Goal: Transaction & Acquisition: Purchase product/service

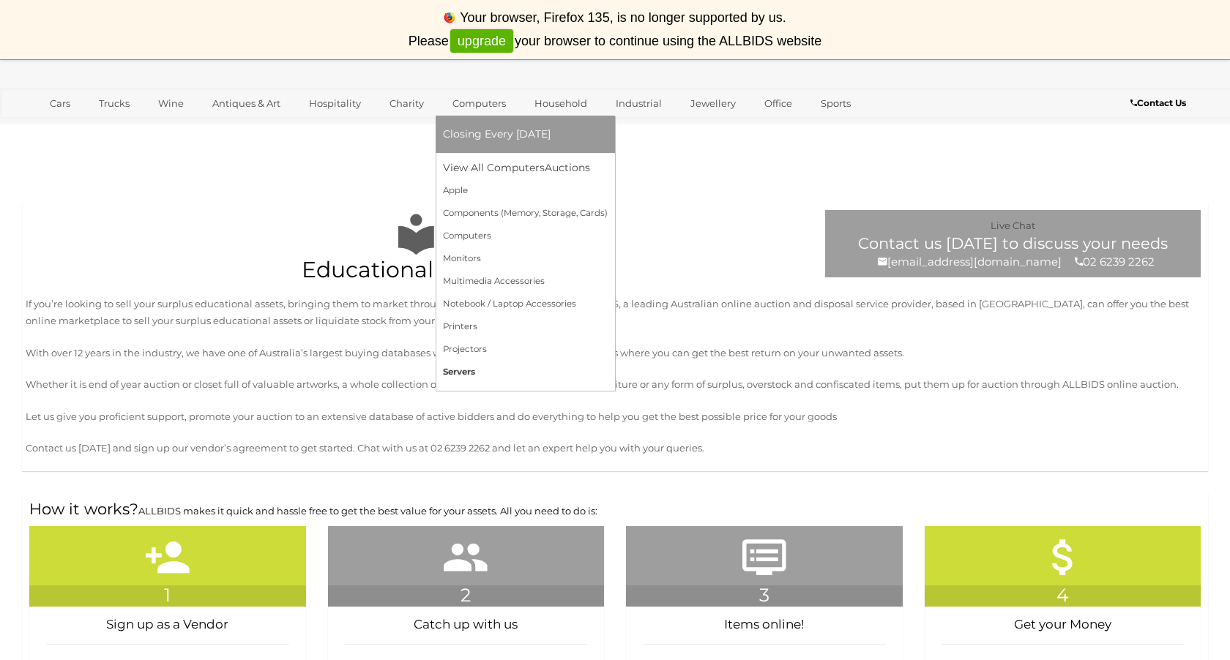
click at [453, 373] on link "Servers" at bounding box center [525, 372] width 165 height 23
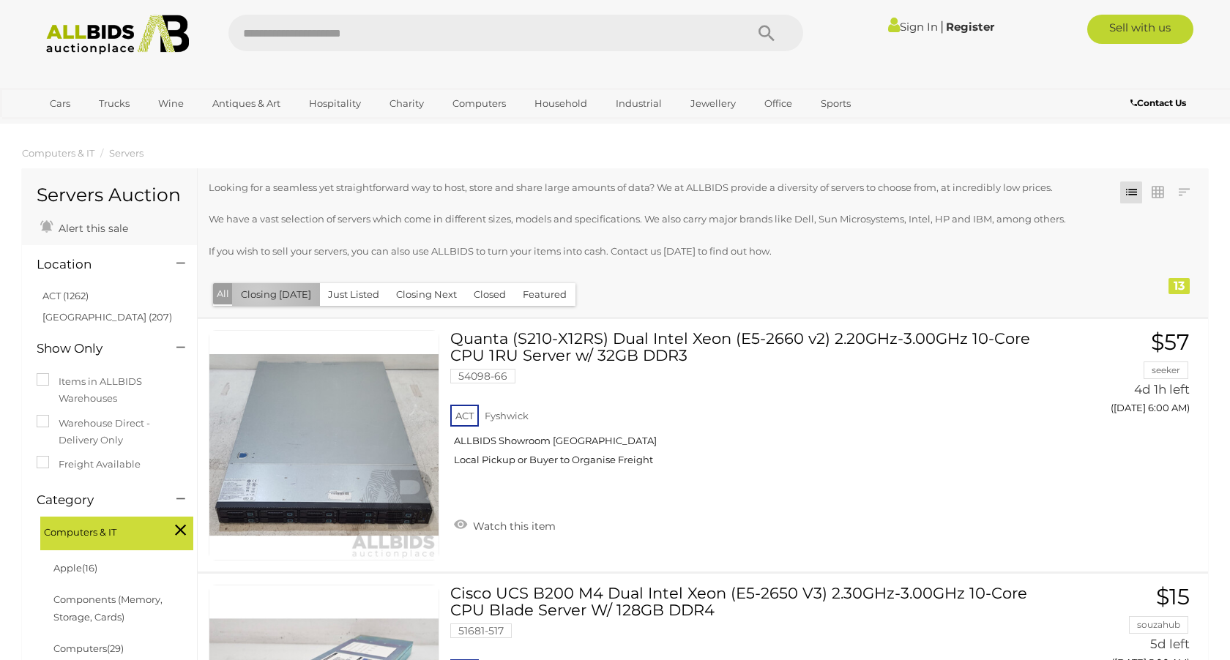
click at [257, 293] on button "Closing [DATE]" at bounding box center [276, 294] width 88 height 23
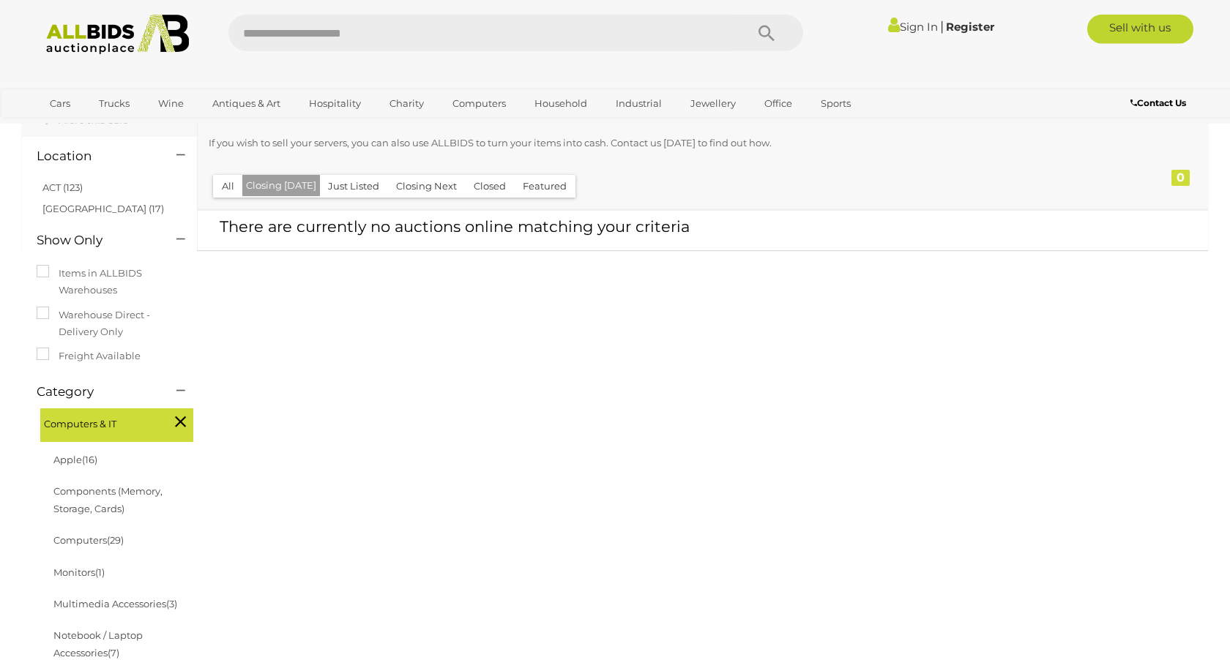
scroll to position [110, 0]
click at [54, 206] on link "NSW (17)" at bounding box center [102, 207] width 121 height 12
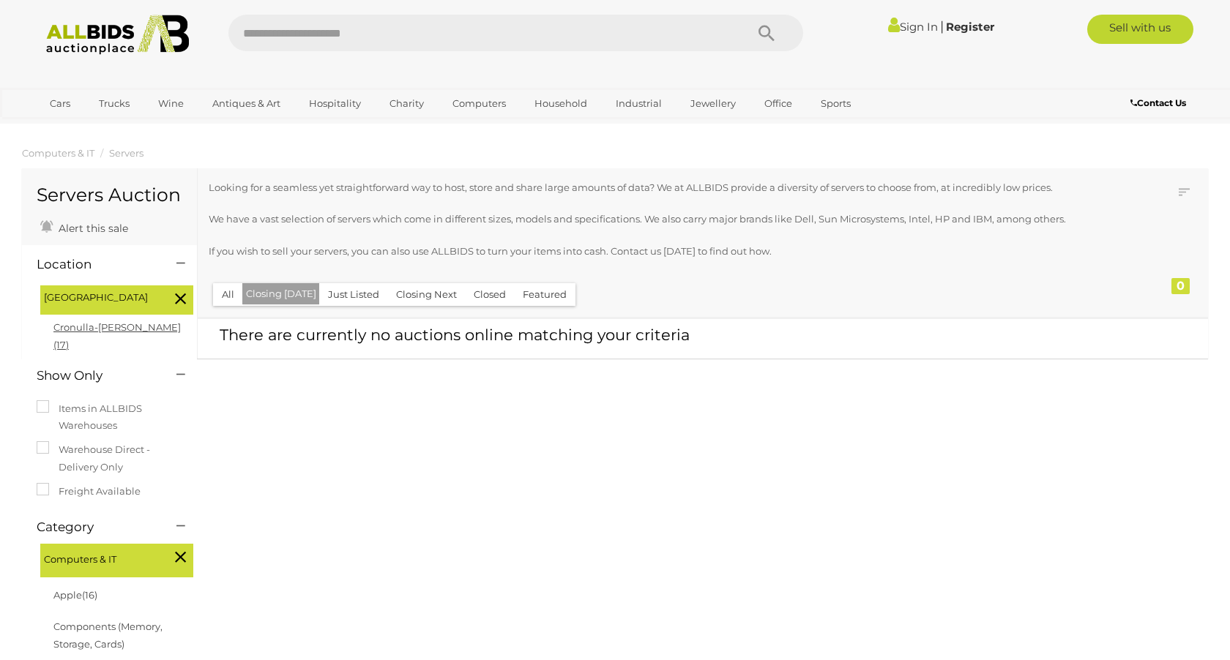
click at [108, 325] on link "Cronulla-sutherland (17)" at bounding box center [116, 335] width 127 height 29
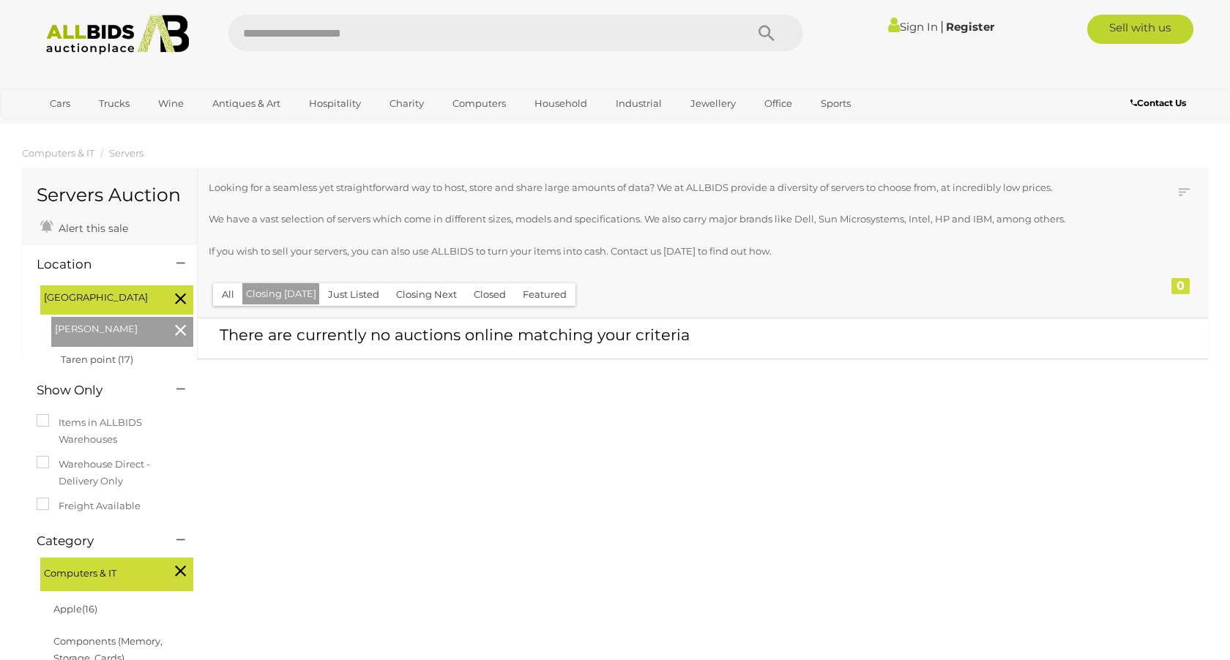
click at [182, 300] on icon at bounding box center [180, 298] width 11 height 19
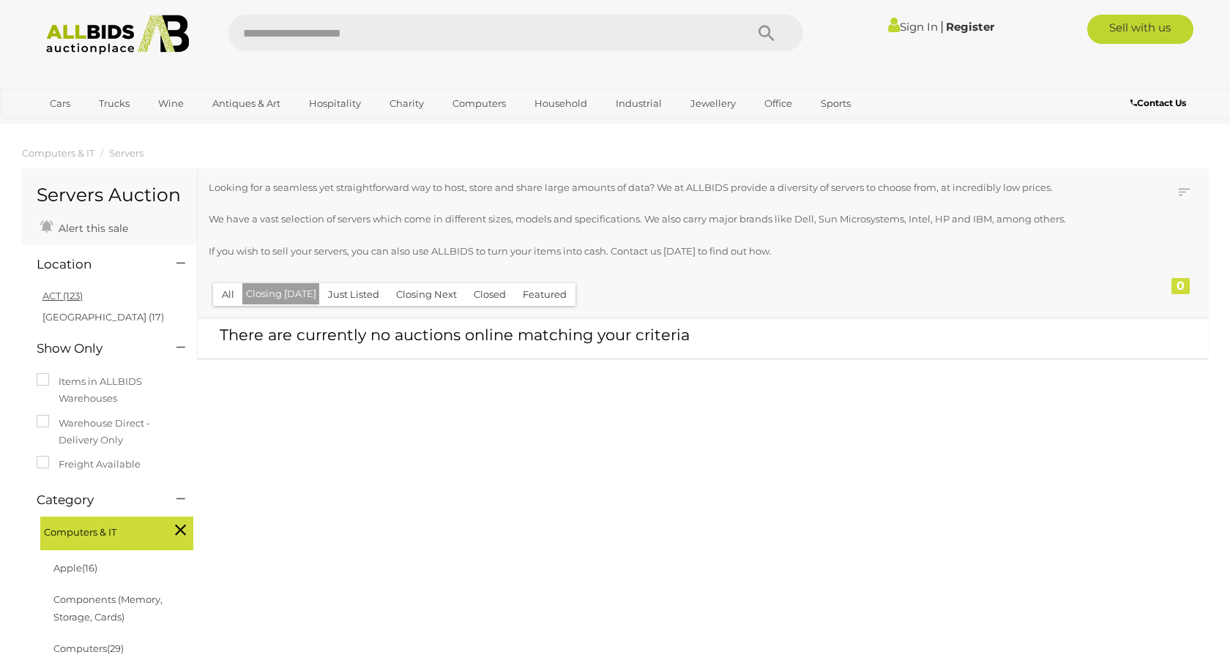
click at [58, 298] on link "ACT (123)" at bounding box center [62, 296] width 40 height 12
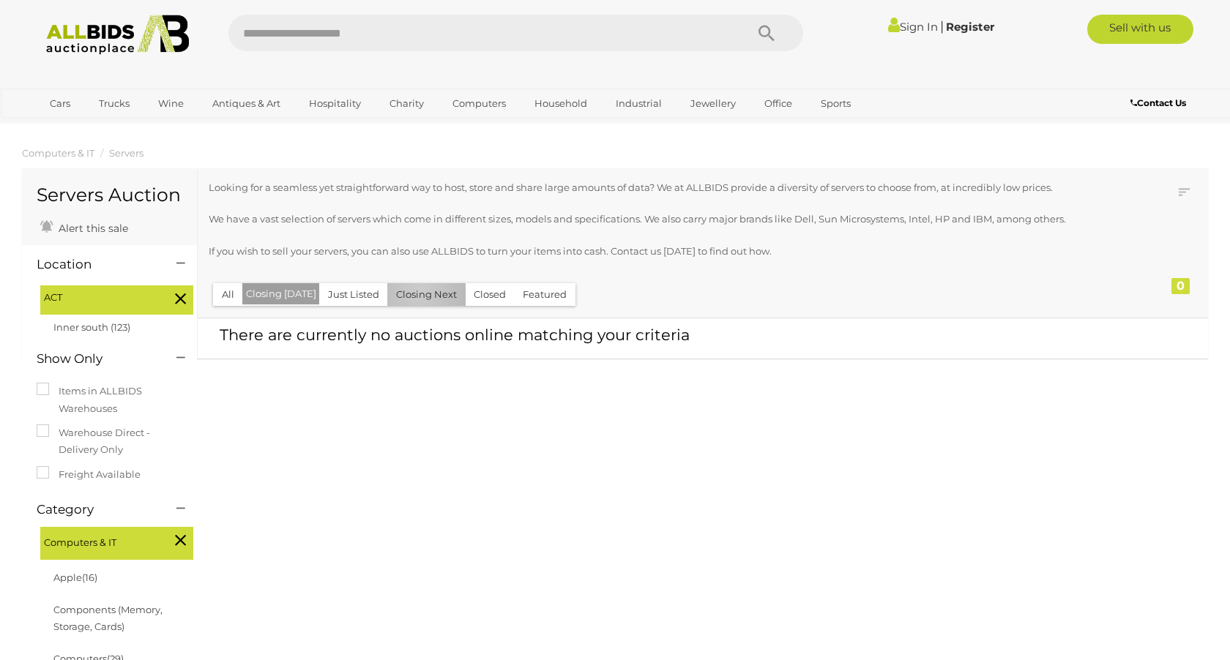
click at [414, 293] on button "Closing Next" at bounding box center [426, 294] width 78 height 23
click at [356, 292] on button "Just Listed" at bounding box center [363, 294] width 69 height 23
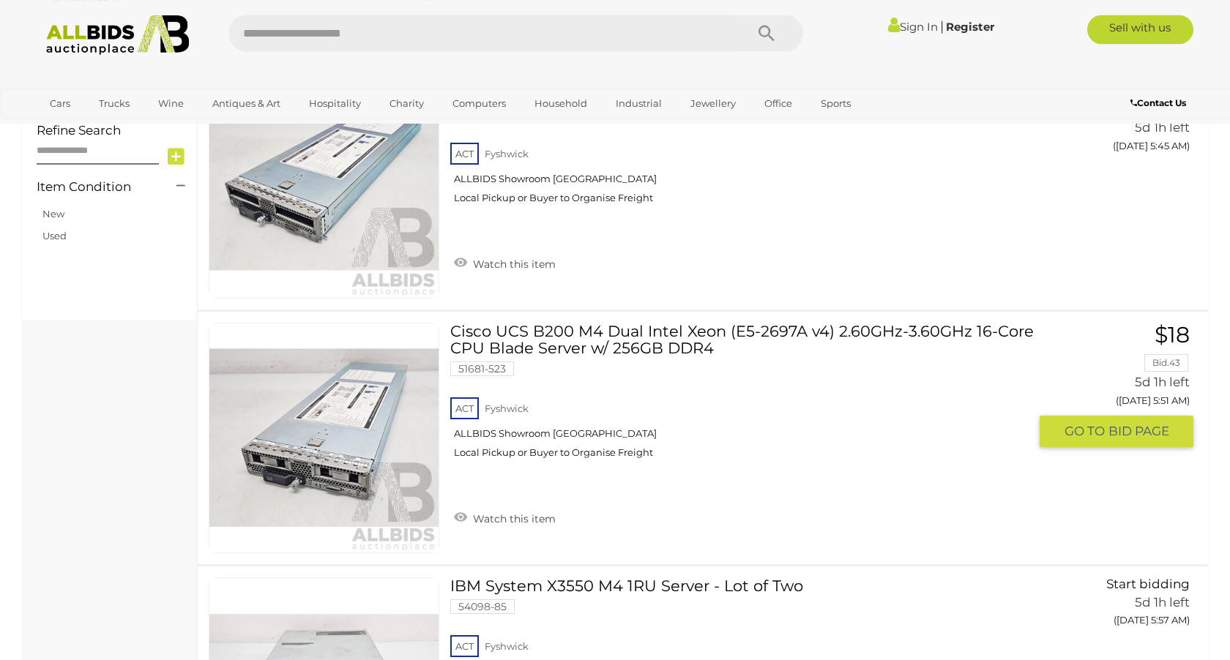
scroll to position [878, 0]
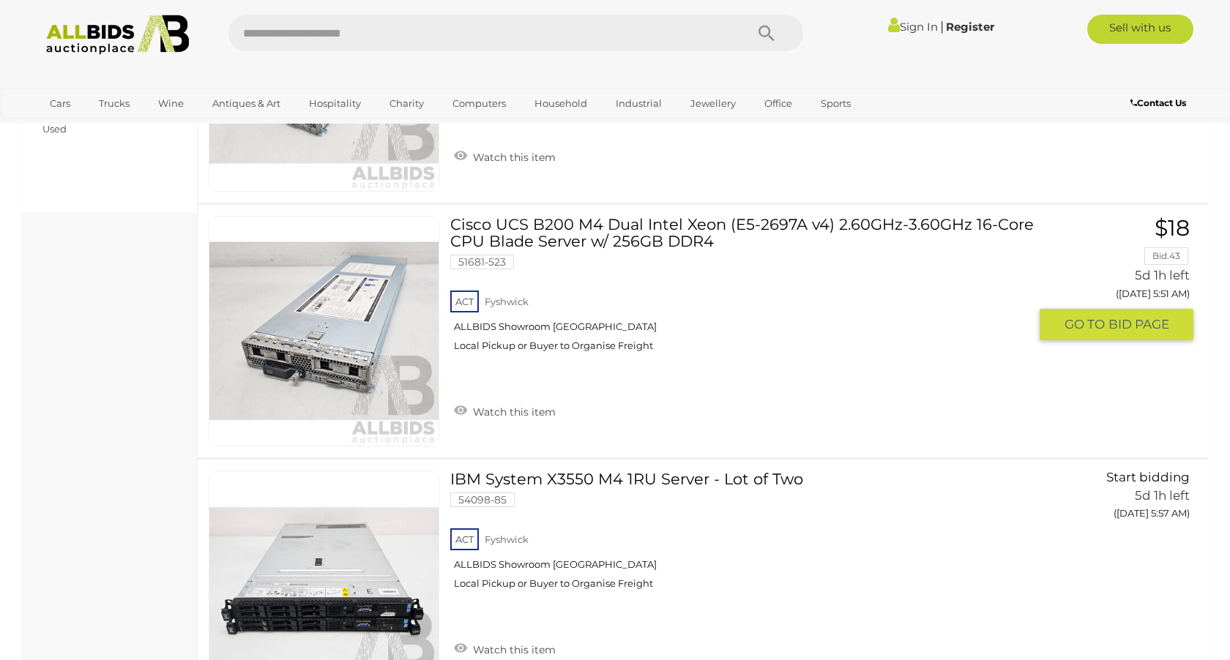
click at [614, 222] on link "Cisco UCS B200 M4 Dual Intel Xeon (E5-2697A v4) 2.60GHz-3.60GHz 16-Core CPU Bla…" at bounding box center [744, 289] width 567 height 147
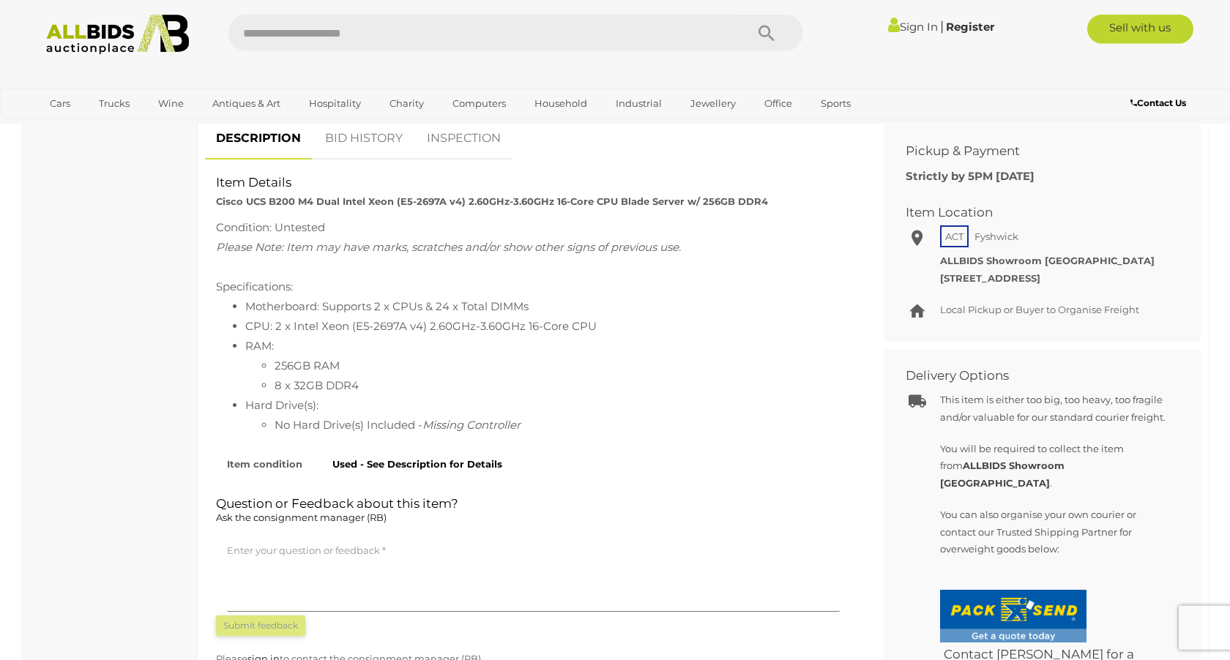
scroll to position [659, 0]
